Goal: Information Seeking & Learning: Find specific fact

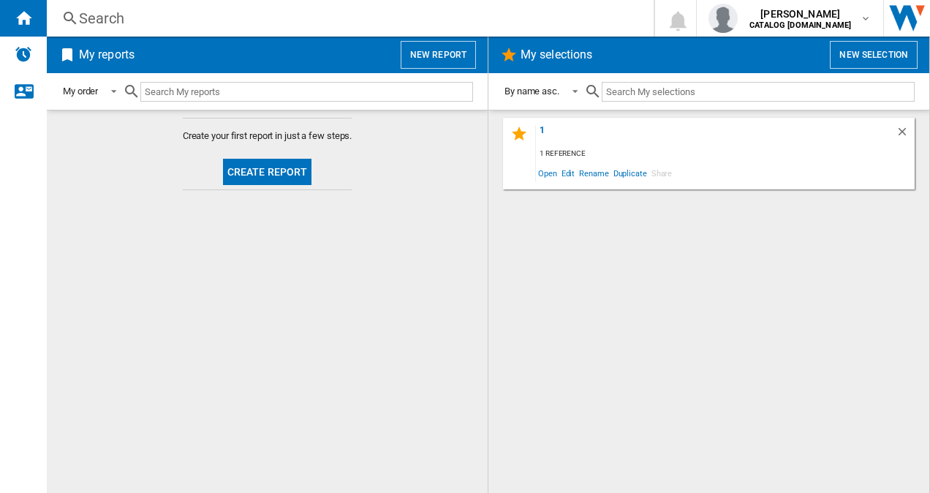
click at [187, 20] on div "Search" at bounding box center [347, 18] width 537 height 20
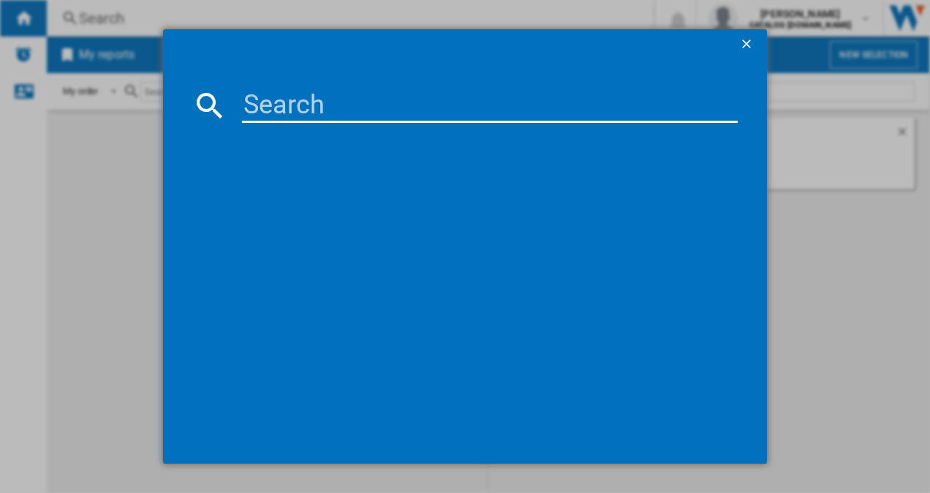
click at [264, 113] on input at bounding box center [490, 105] width 497 height 35
paste input "BCSM473"
type input "BCSM473"
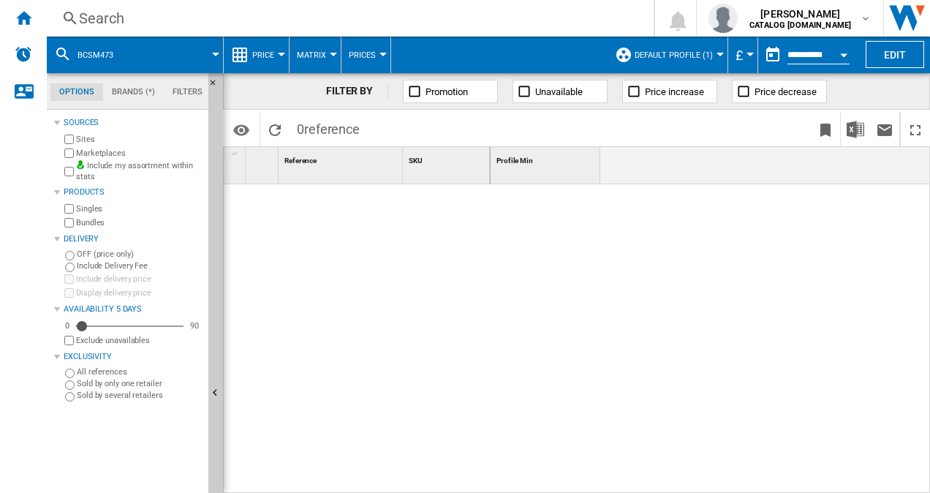
click at [682, 54] on span "Default profile (1)" at bounding box center [674, 55] width 78 height 10
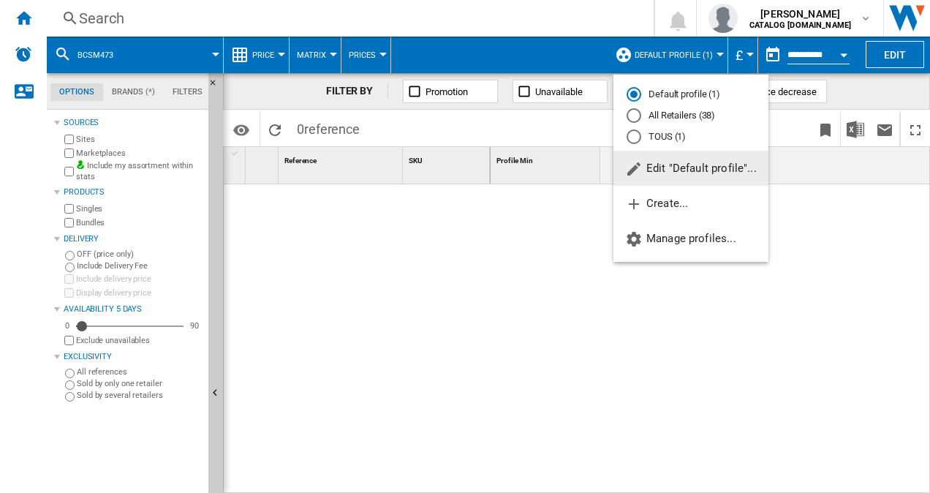
click at [661, 117] on md-radio-button "All Retailers (38)" at bounding box center [691, 116] width 129 height 14
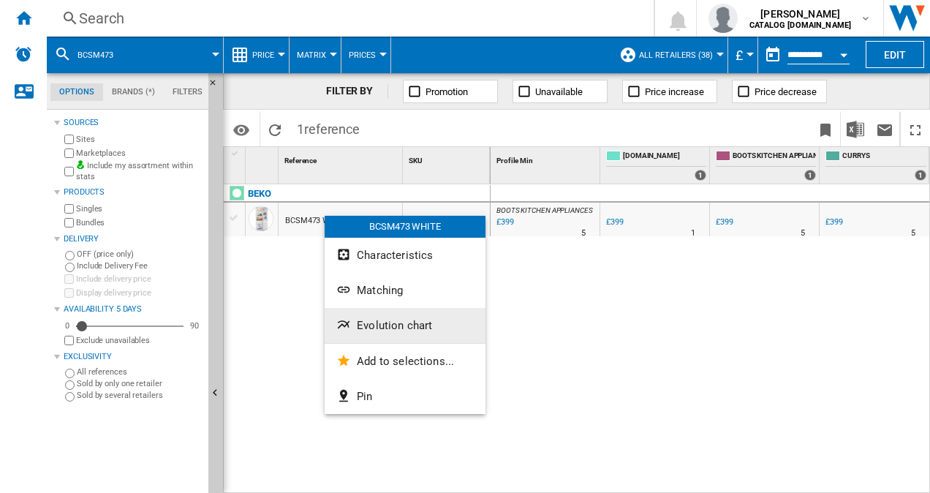
click at [415, 329] on span "Evolution chart" at bounding box center [394, 325] width 75 height 13
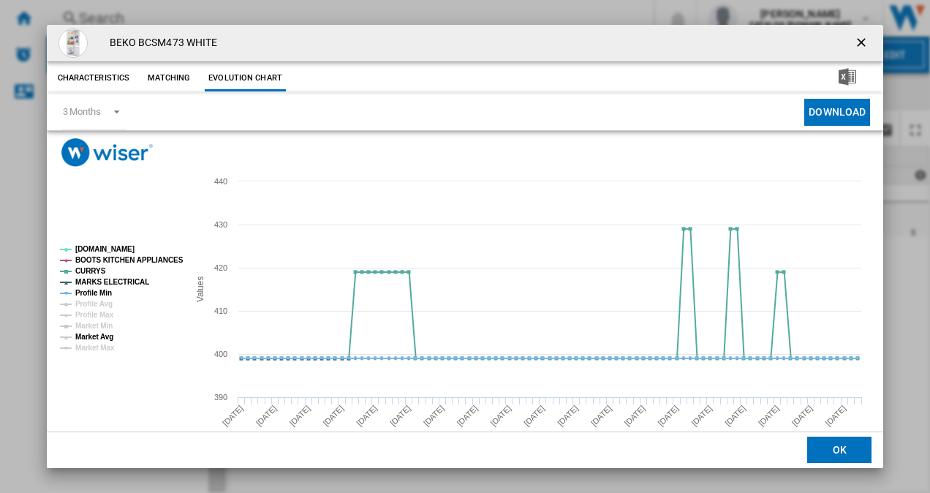
click at [100, 333] on tspan "Market Avg" at bounding box center [94, 337] width 38 height 8
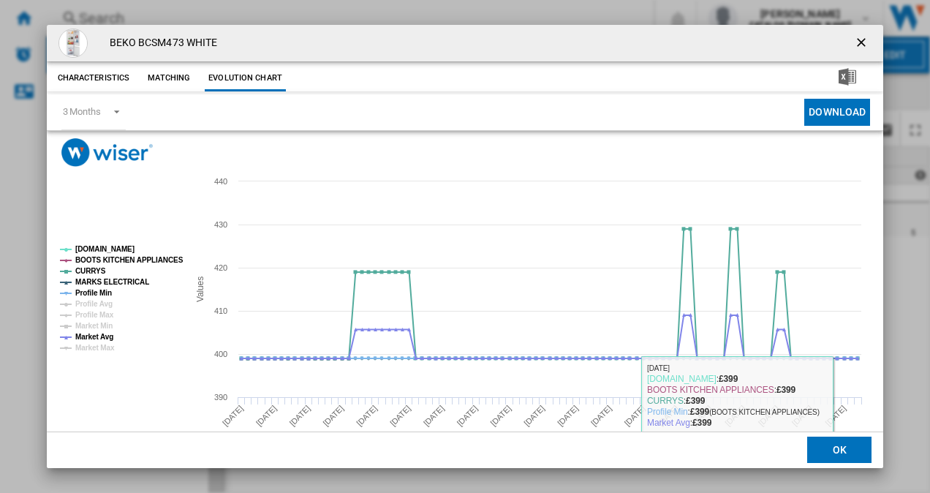
click at [832, 451] on button "OK" at bounding box center [840, 450] width 64 height 26
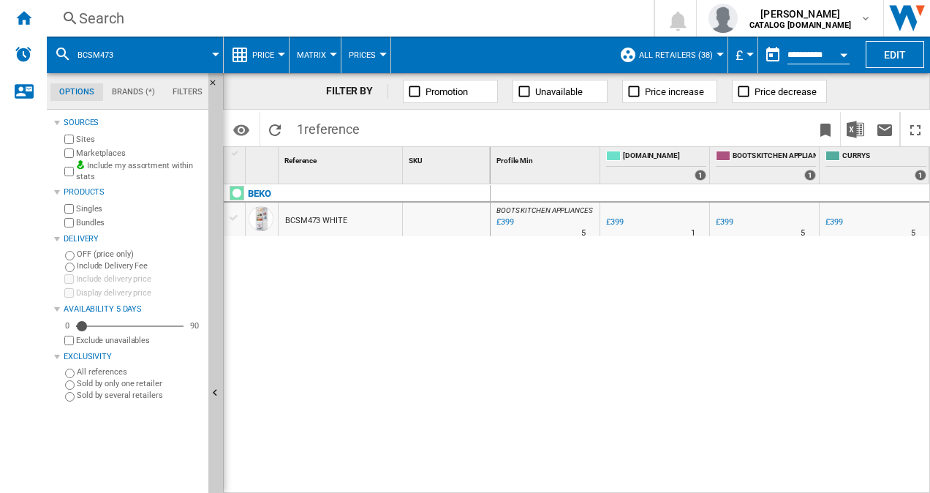
click at [203, 13] on div "Search" at bounding box center [347, 18] width 537 height 20
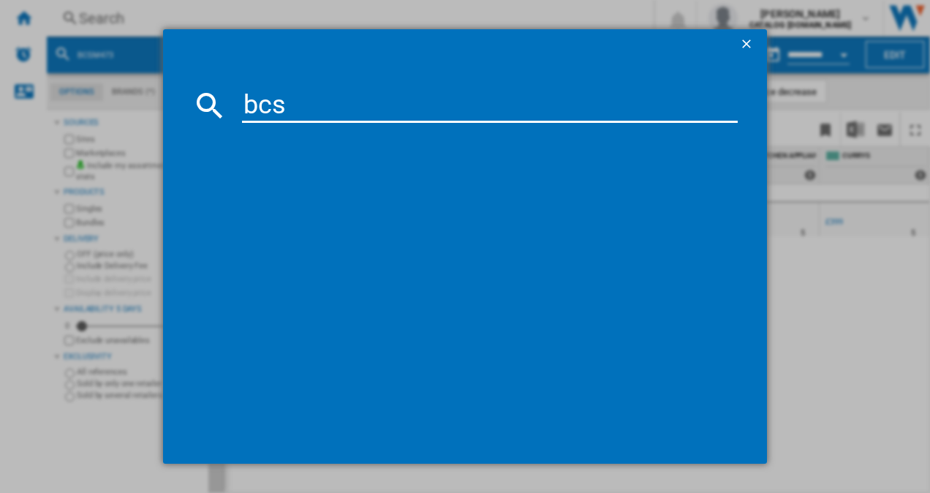
type input "bcsm"
click at [748, 47] on ng-md-icon "getI18NText('BUTTONS.CLOSE_DIALOG')" at bounding box center [749, 46] width 18 height 18
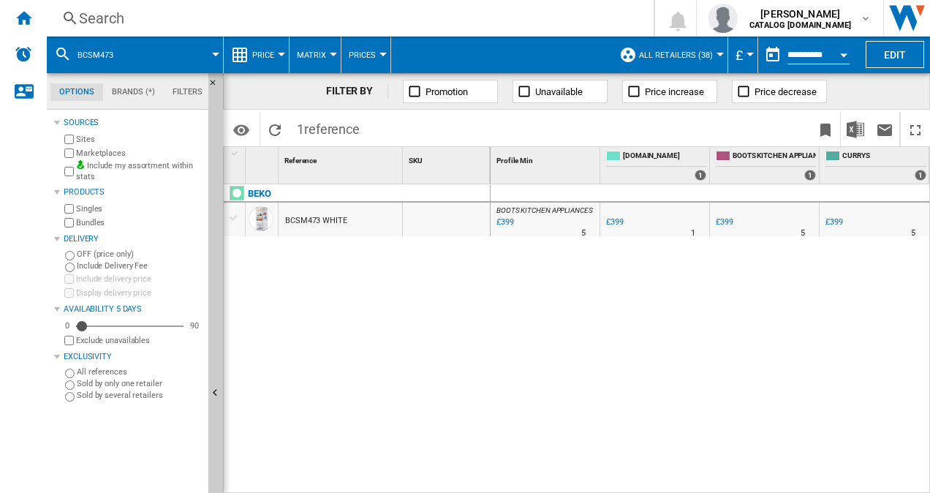
click at [202, 19] on div "Search" at bounding box center [347, 18] width 537 height 20
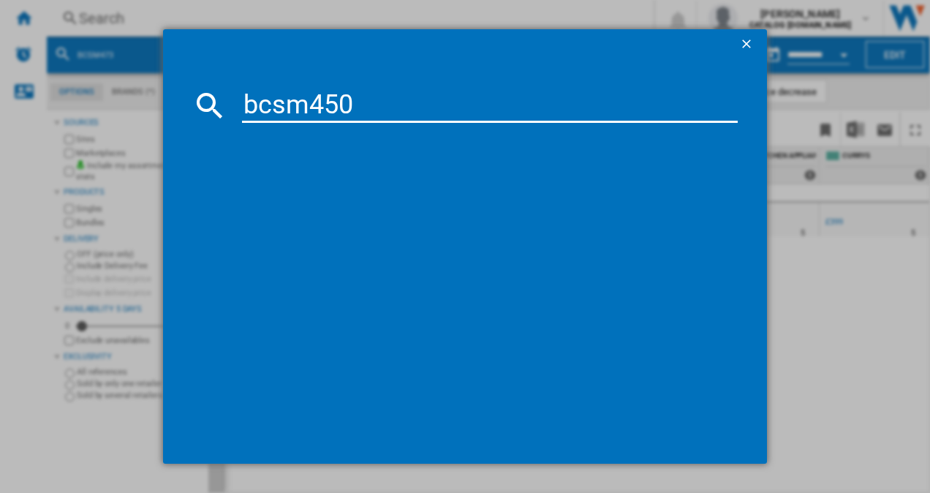
type input "bcsm450"
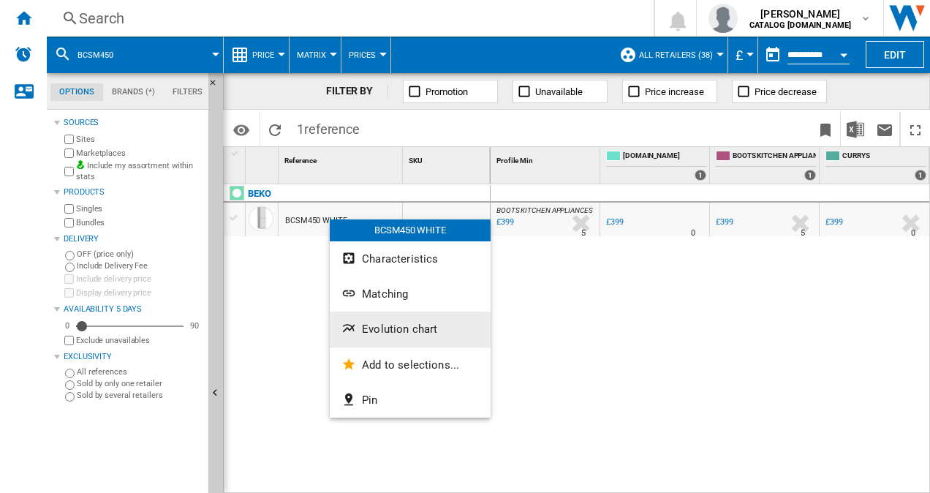
click at [385, 324] on span "Evolution chart" at bounding box center [399, 329] width 75 height 13
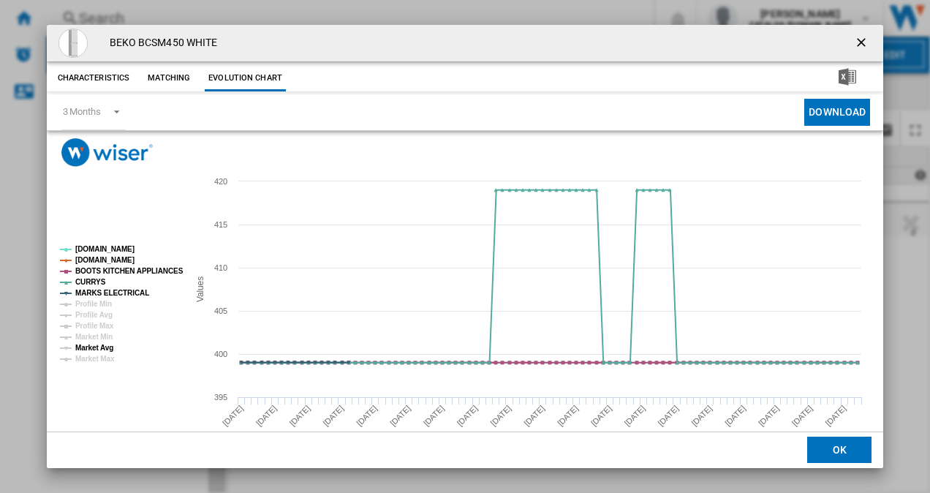
click at [98, 347] on tspan "Market Avg" at bounding box center [94, 348] width 38 height 8
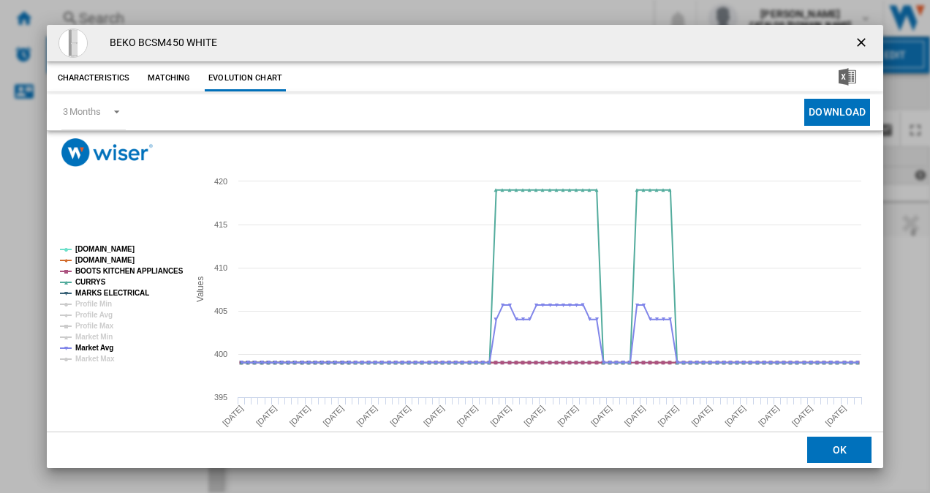
click at [862, 43] on ng-md-icon "getI18NText('BUTTONS.CLOSE_DIALOG')" at bounding box center [863, 44] width 18 height 18
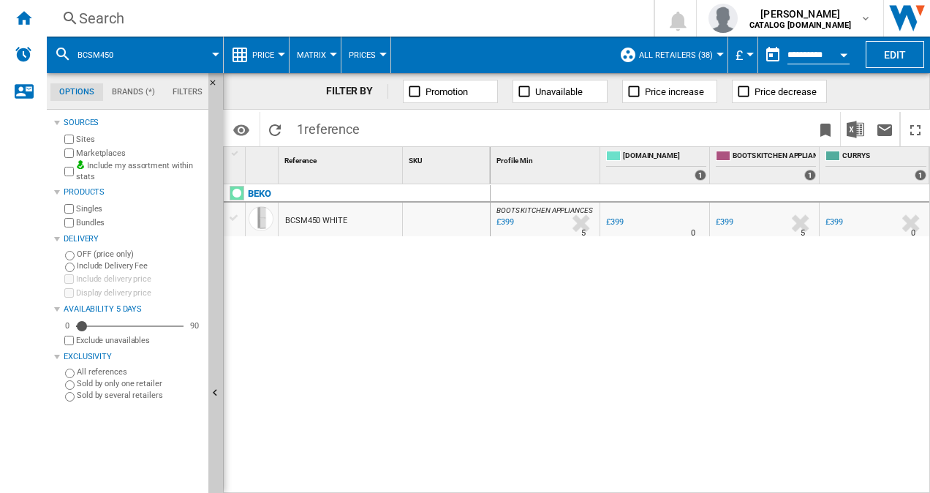
click at [223, 20] on div "Search" at bounding box center [347, 18] width 537 height 20
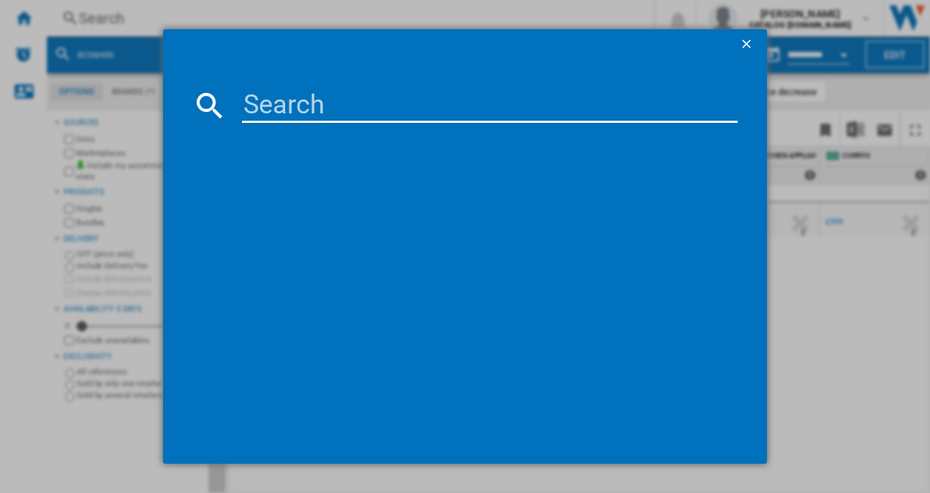
paste input "MBC55224FE"
type input "MBC55224FE"
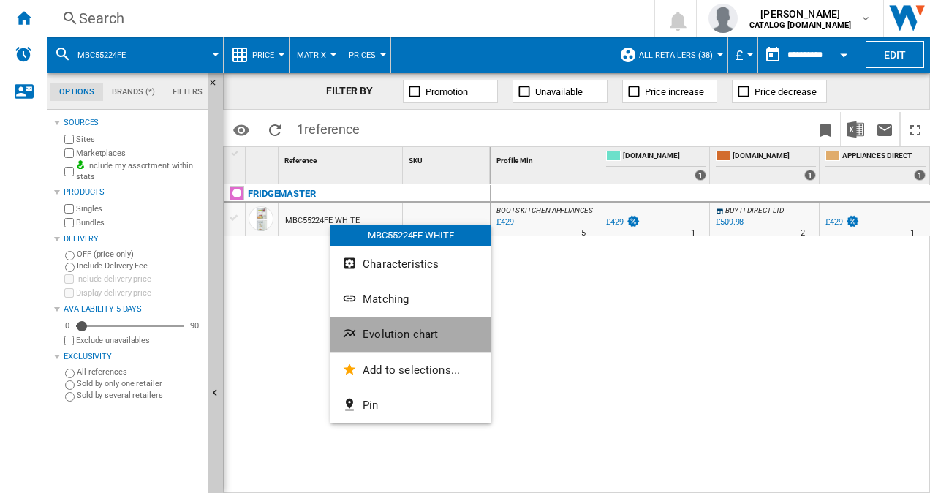
click at [394, 333] on span "Evolution chart" at bounding box center [400, 334] width 75 height 13
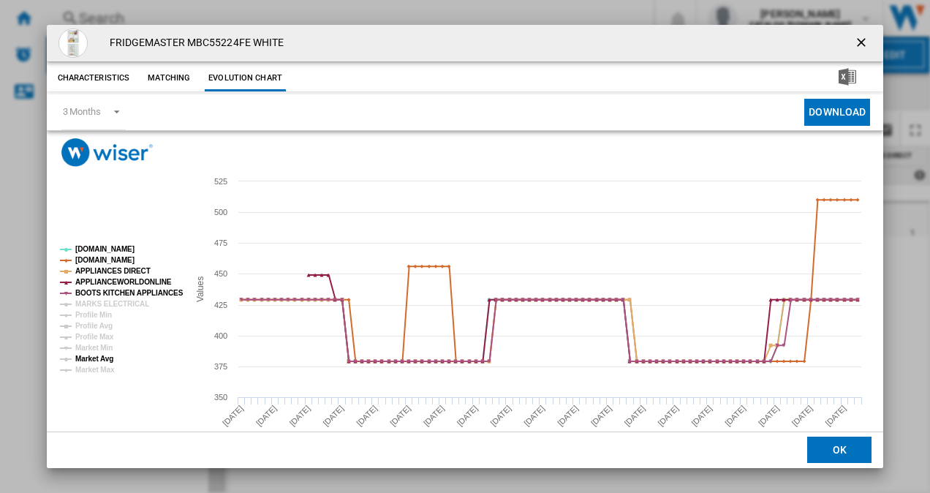
click at [97, 357] on tspan "Market Avg" at bounding box center [94, 359] width 38 height 8
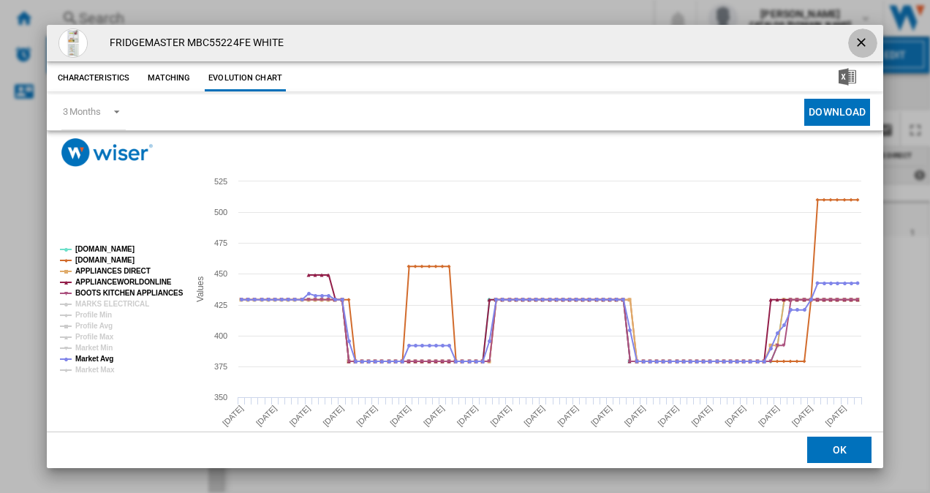
click at [854, 42] on ng-md-icon "getI18NText('BUTTONS.CLOSE_DIALOG')" at bounding box center [863, 44] width 18 height 18
